Goal: Register for event/course

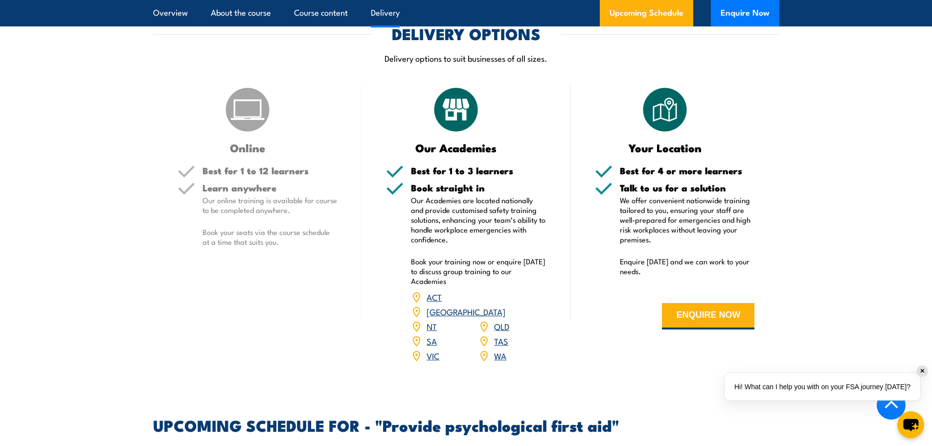
scroll to position [1651, 0]
click at [499, 321] on link "QLD" at bounding box center [501, 325] width 15 height 12
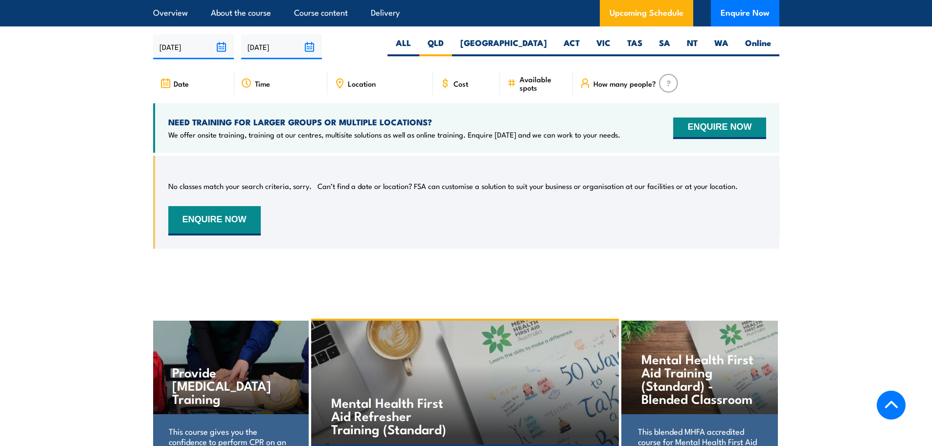
scroll to position [2064, 0]
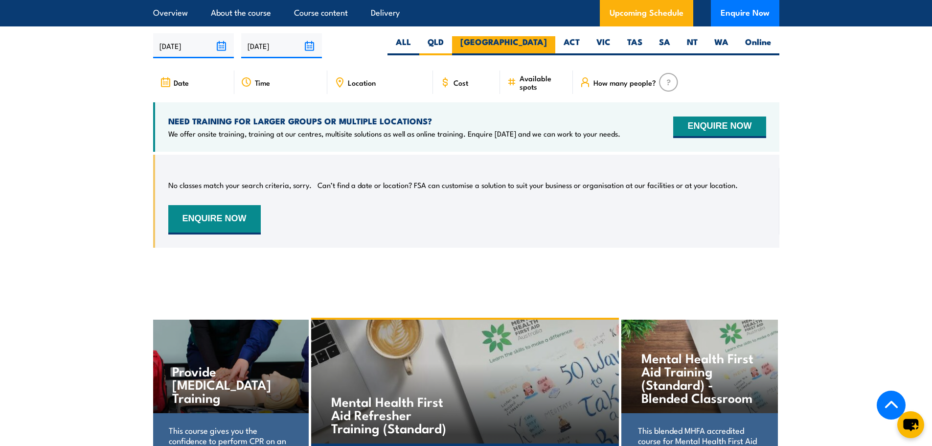
click at [538, 36] on label "[GEOGRAPHIC_DATA]" at bounding box center [503, 45] width 103 height 19
click at [547, 36] on input "[GEOGRAPHIC_DATA]" at bounding box center [550, 39] width 6 height 6
radio input "true"
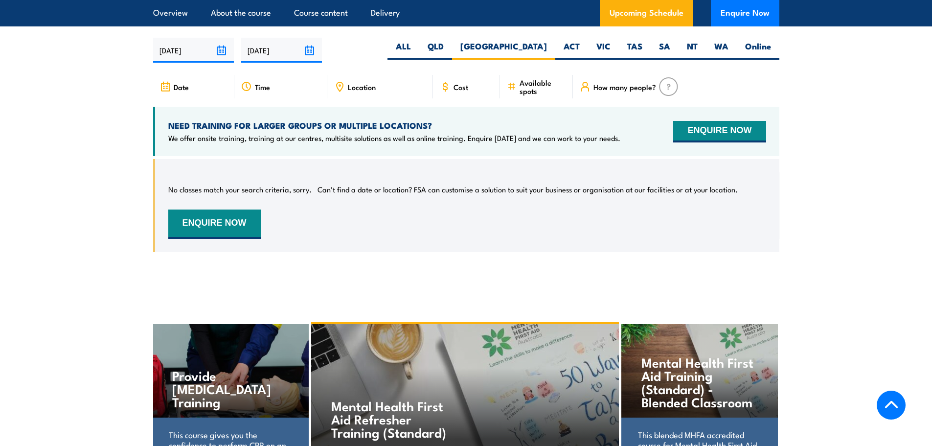
scroll to position [2064, 0]
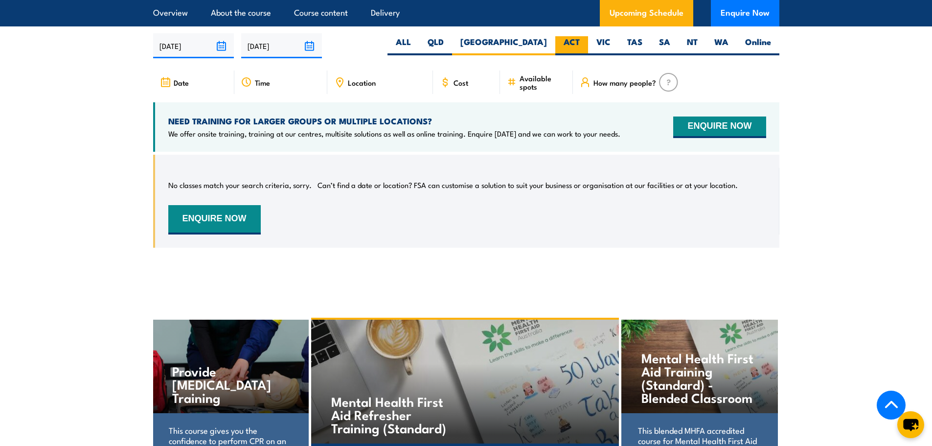
click at [564, 40] on label "ACT" at bounding box center [571, 45] width 33 height 19
click at [580, 40] on input "ACT" at bounding box center [583, 39] width 6 height 6
radio input "true"
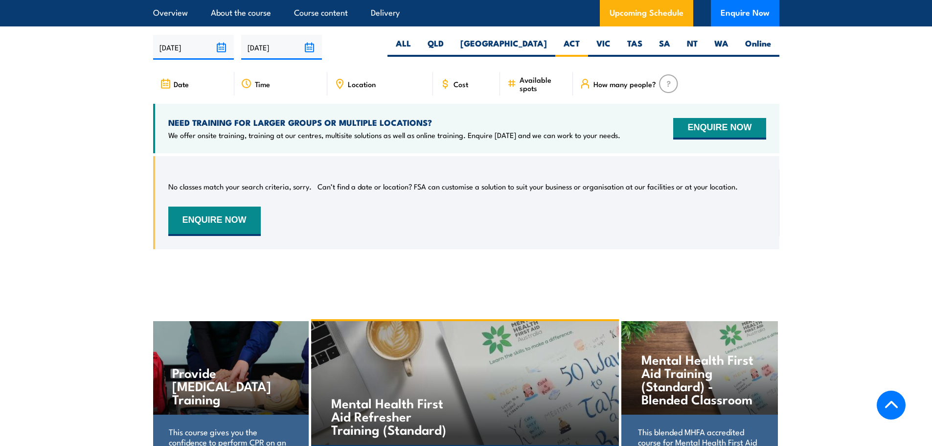
scroll to position [2064, 0]
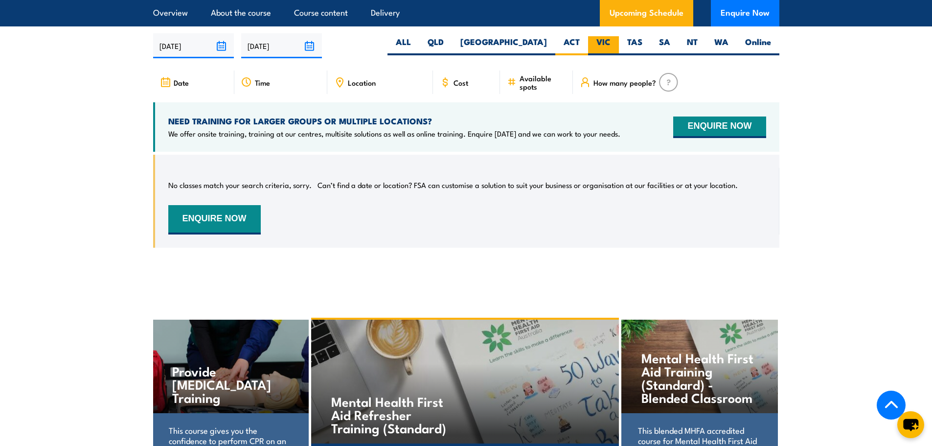
click at [595, 44] on label "VIC" at bounding box center [603, 45] width 31 height 19
click at [611, 43] on input "VIC" at bounding box center [614, 39] width 6 height 6
radio input "true"
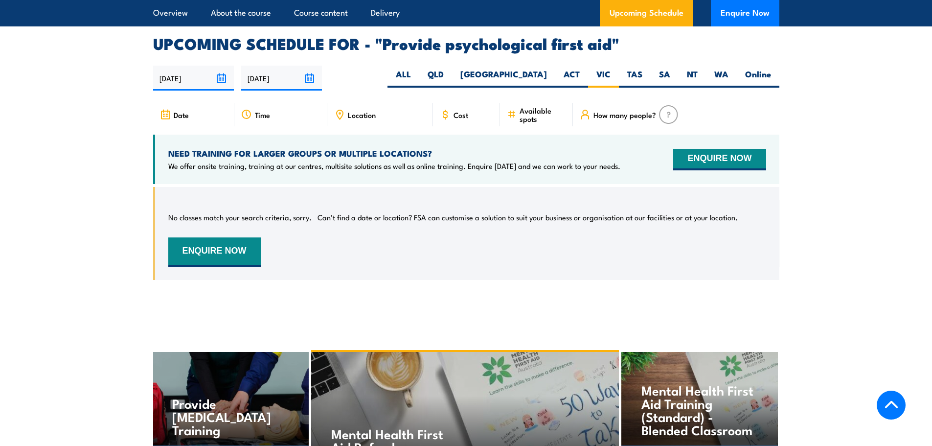
scroll to position [2064, 0]
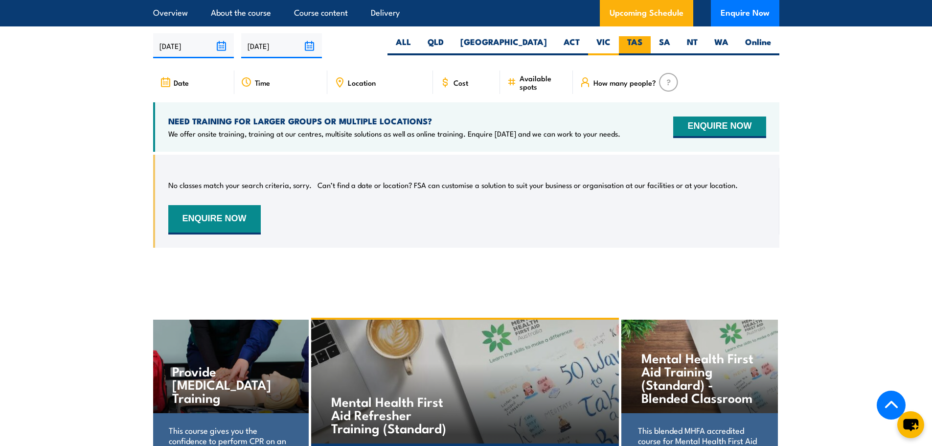
click at [634, 36] on label "TAS" at bounding box center [635, 45] width 32 height 19
click at [642, 36] on input "TAS" at bounding box center [645, 39] width 6 height 6
radio input "true"
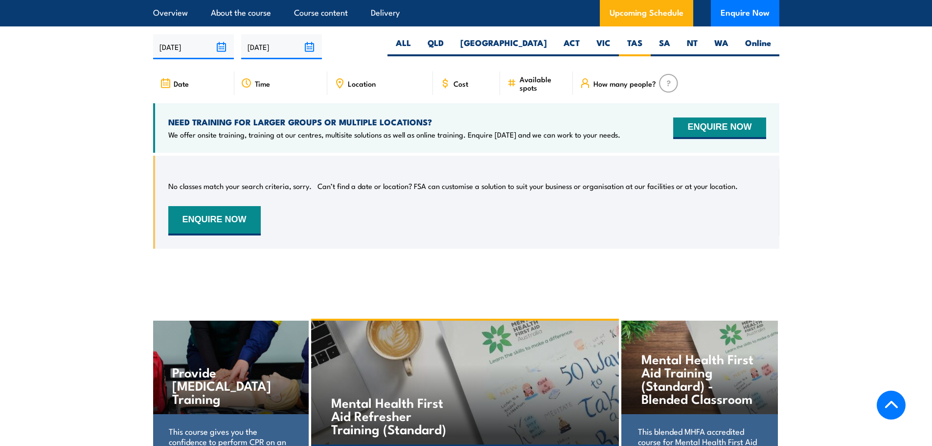
scroll to position [2064, 0]
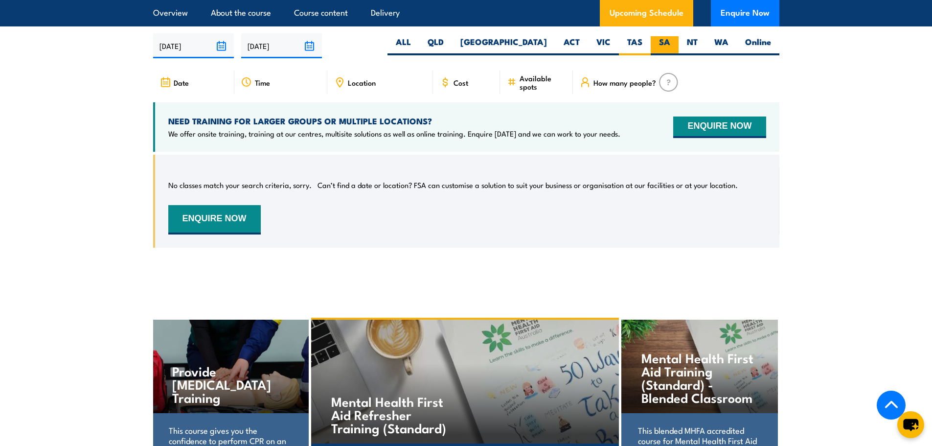
click at [660, 40] on label "SA" at bounding box center [665, 45] width 28 height 19
click at [670, 40] on input "SA" at bounding box center [673, 39] width 6 height 6
radio input "true"
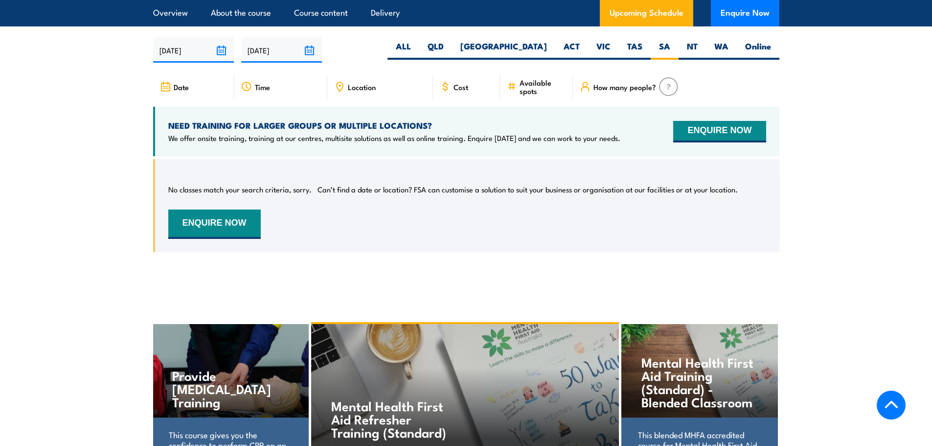
scroll to position [2064, 0]
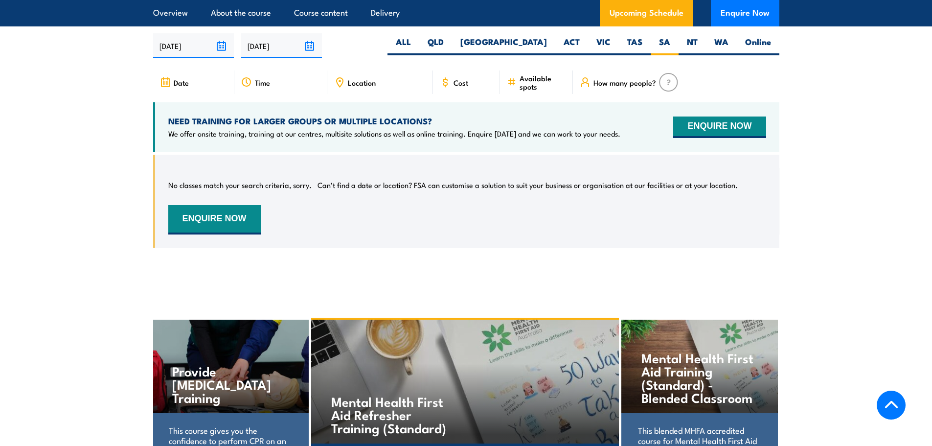
click at [693, 44] on label "NT" at bounding box center [692, 45] width 27 height 19
click at [698, 43] on input "NT" at bounding box center [701, 39] width 6 height 6
radio input "true"
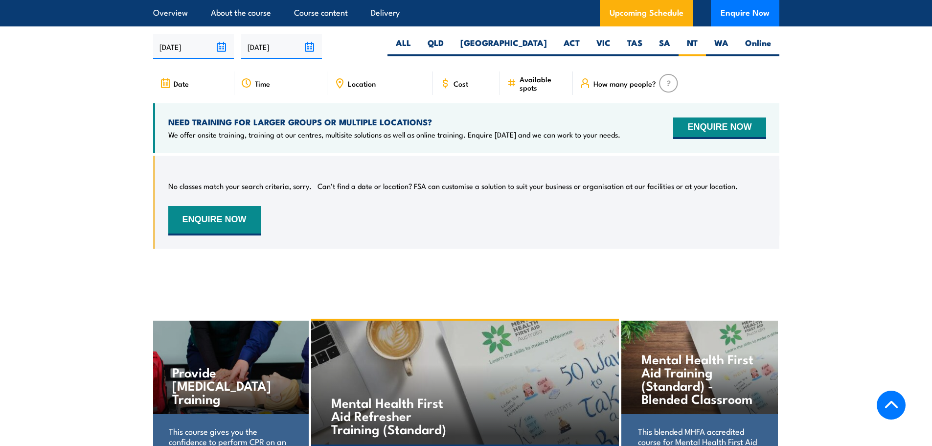
scroll to position [2064, 0]
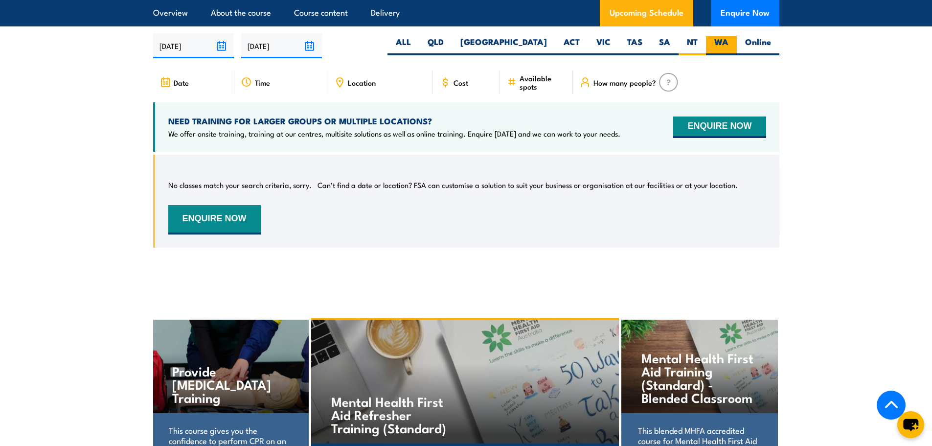
click at [713, 43] on label "WA" at bounding box center [721, 45] width 31 height 19
click at [728, 43] on input "WA" at bounding box center [731, 39] width 6 height 6
radio input "true"
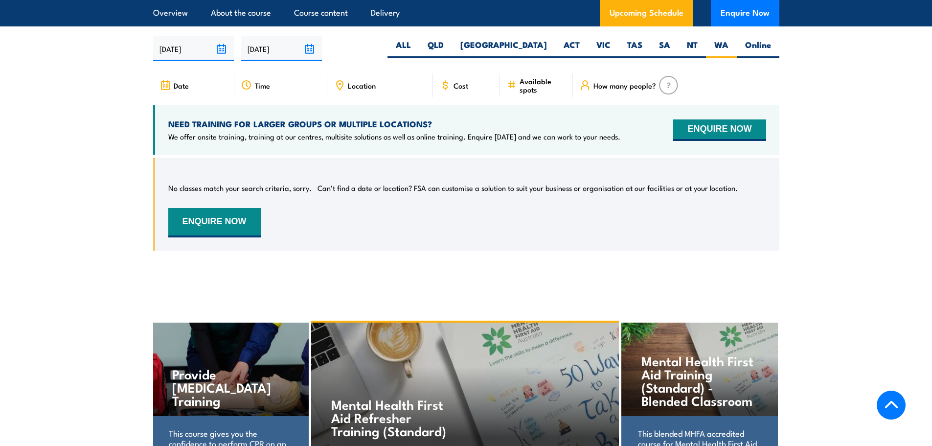
scroll to position [2064, 0]
